Goal: Information Seeking & Learning: Learn about a topic

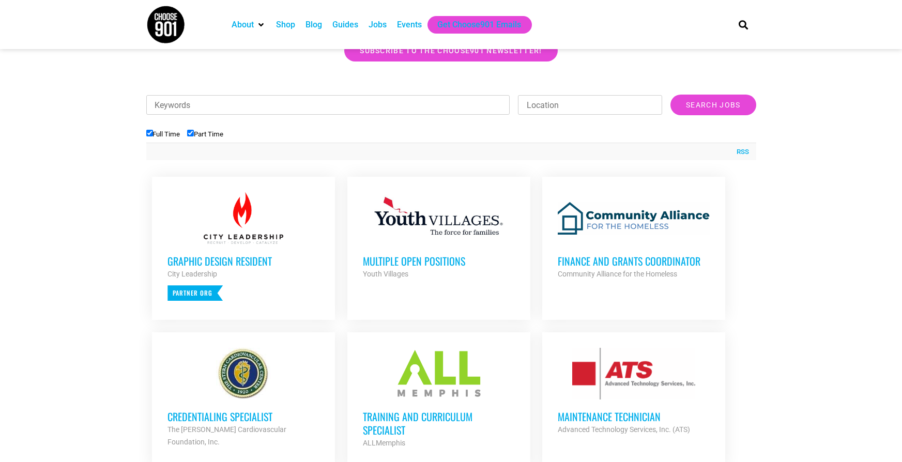
click at [193, 132] on input "Part Time" at bounding box center [190, 133] width 7 height 7
checkbox input "false"
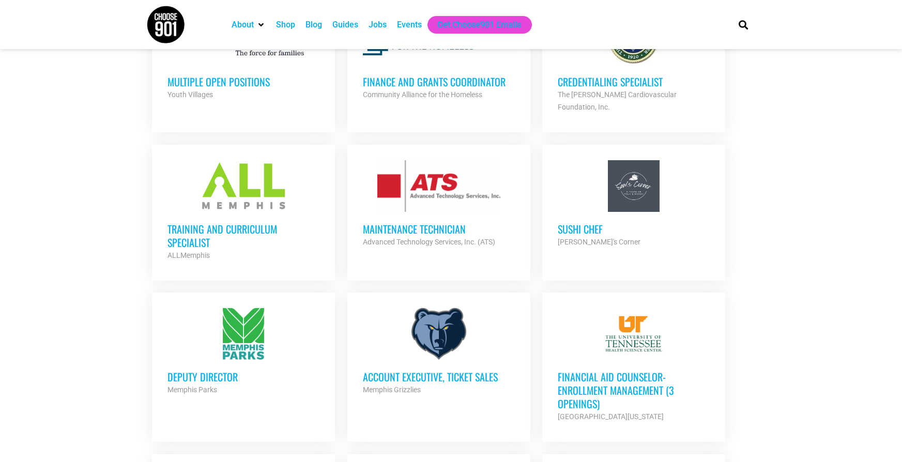
scroll to position [482, 0]
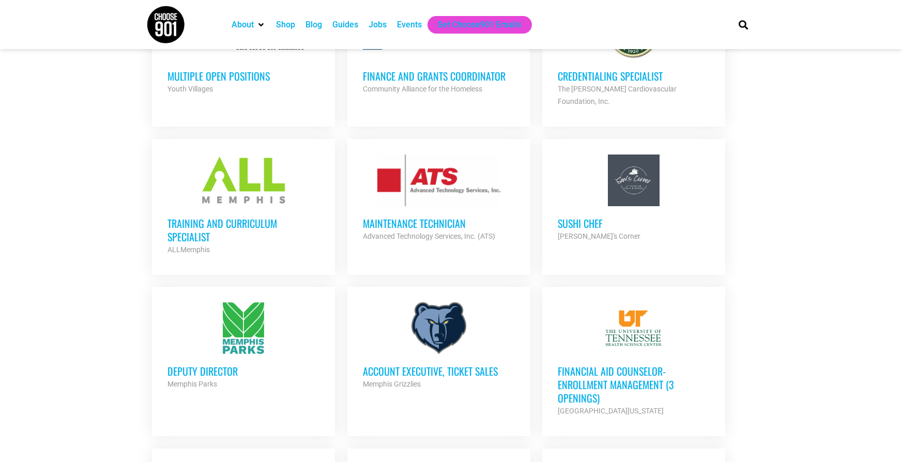
click at [594, 206] on div "Sushi Chef Sam's Corner Partner Org" at bounding box center [633, 224] width 152 height 36
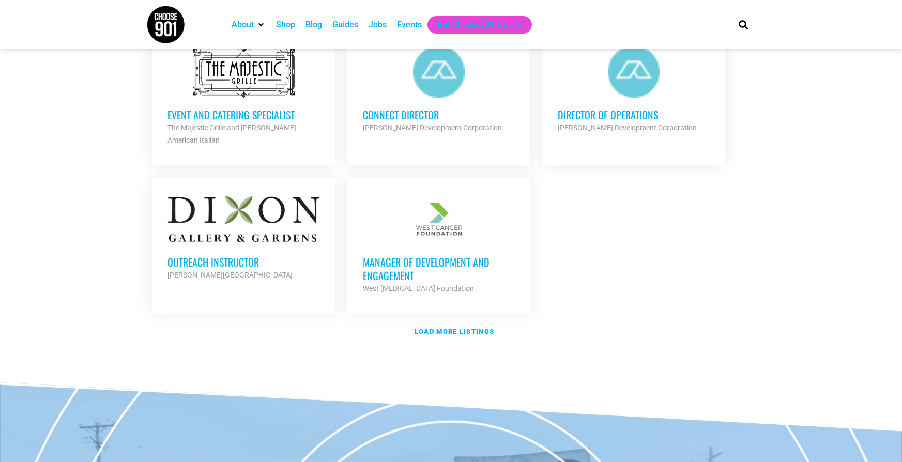
scroll to position [1171, 0]
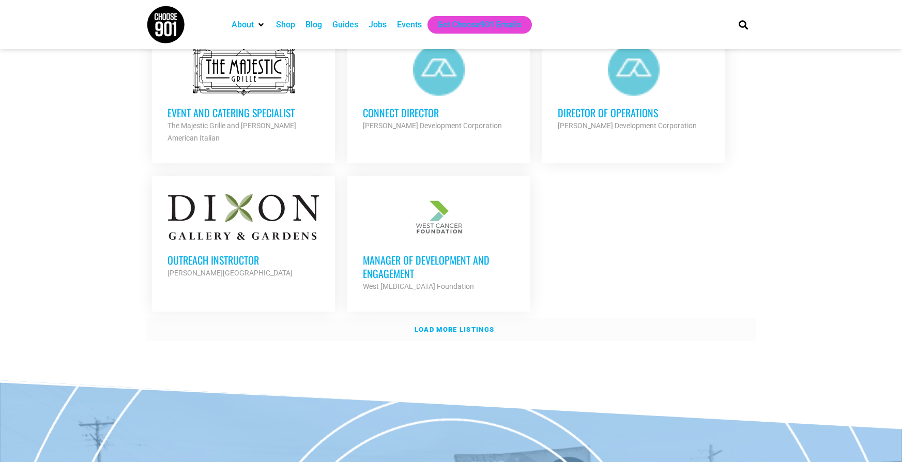
click at [413, 321] on link "Load more listings" at bounding box center [451, 330] width 610 height 24
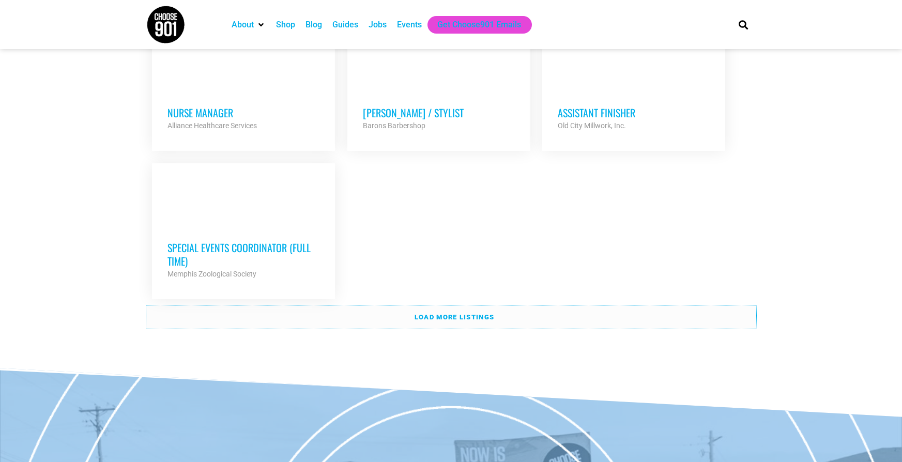
scroll to position [2209, 0]
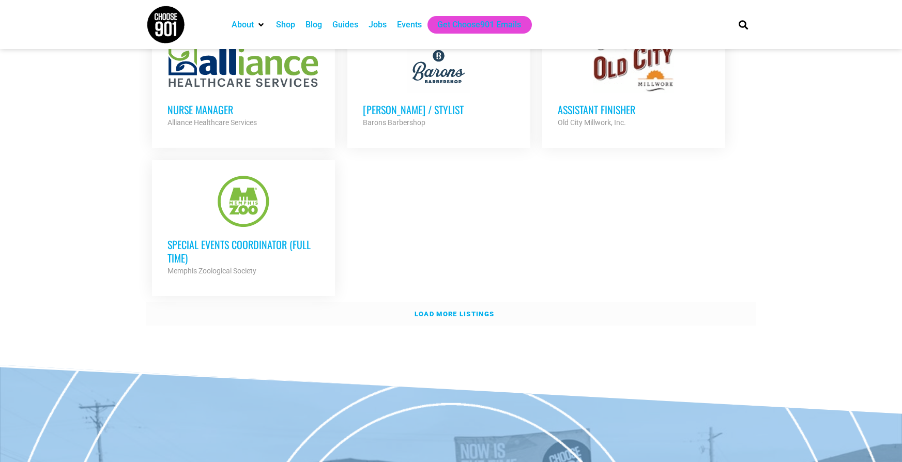
click at [182, 302] on link "Load more listings" at bounding box center [451, 314] width 610 height 24
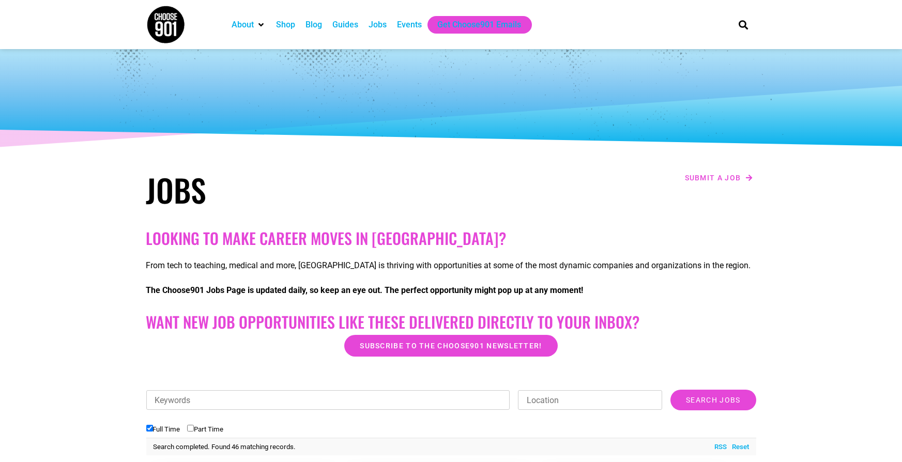
scroll to position [0, 0]
